Goal: Transaction & Acquisition: Purchase product/service

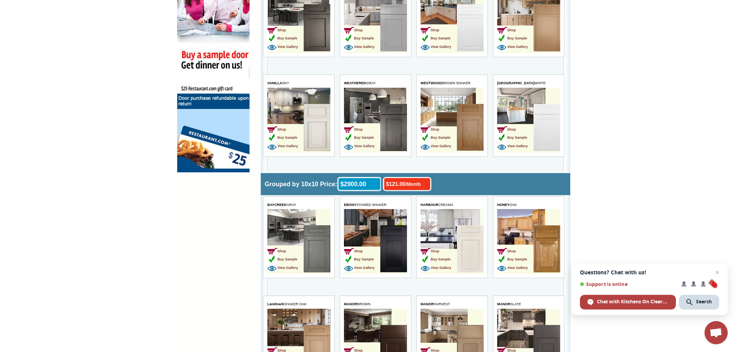
scroll to position [575, 0]
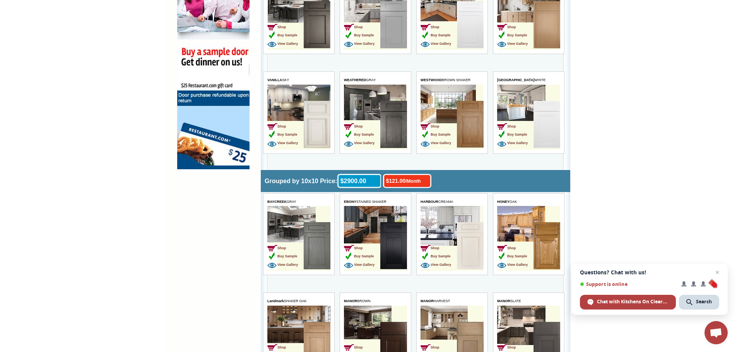
click at [307, 115] on img at bounding box center [317, 124] width 27 height 47
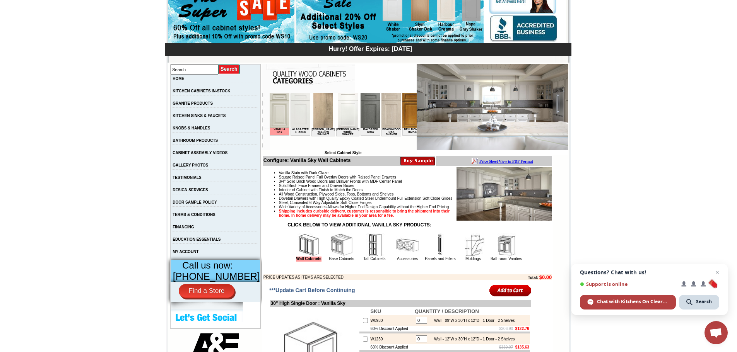
scroll to position [73, 0]
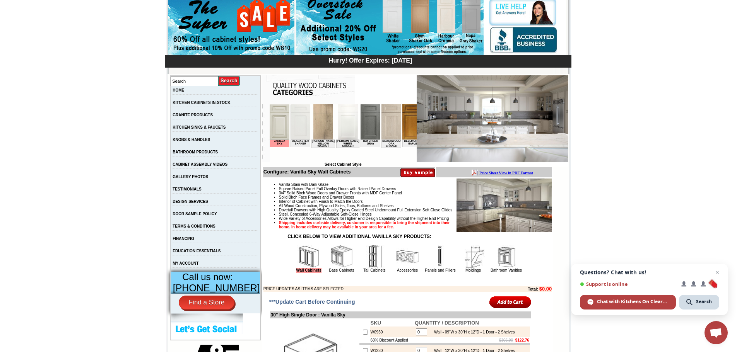
drag, startPoint x: 742, startPoint y: 26, endPoint x: 740, endPoint y: 34, distance: 8.7
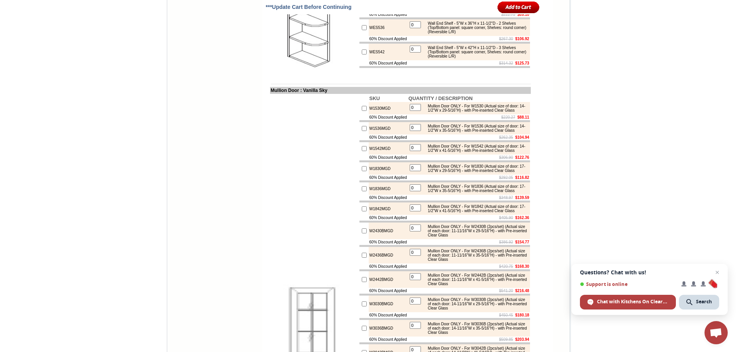
scroll to position [2270, 0]
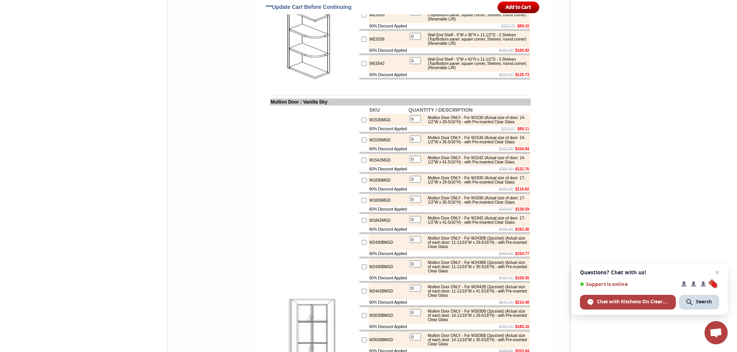
scroll to position [2251, 0]
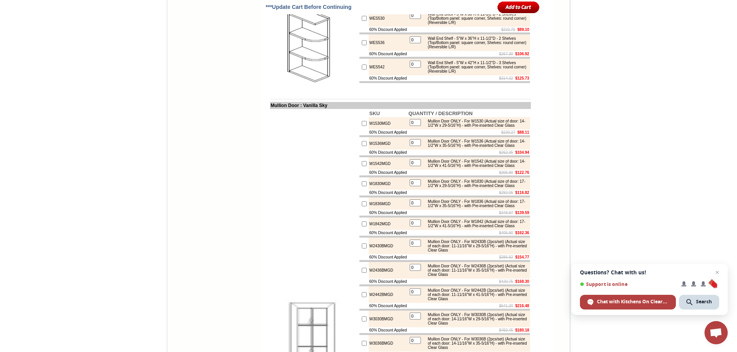
click at [319, 90] on img at bounding box center [314, 46] width 87 height 87
click at [308, 90] on img at bounding box center [314, 46] width 87 height 87
drag, startPoint x: 272, startPoint y: 193, endPoint x: 254, endPoint y: 208, distance: 23.7
